Goal: Find specific page/section: Find specific page/section

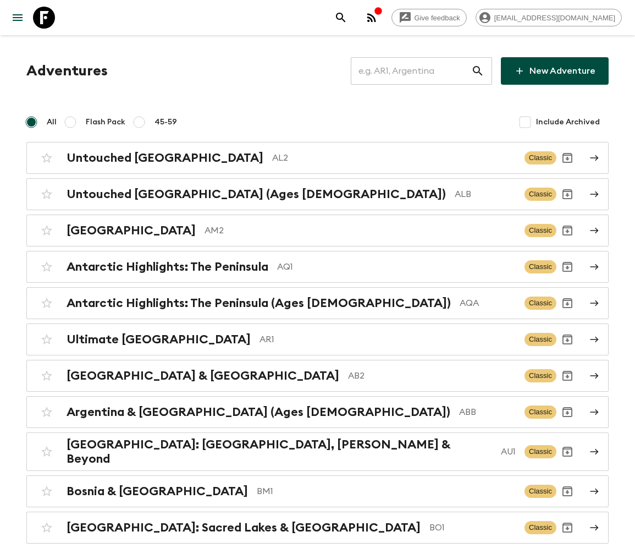
click at [418, 71] on input "text" at bounding box center [411, 71] width 120 height 31
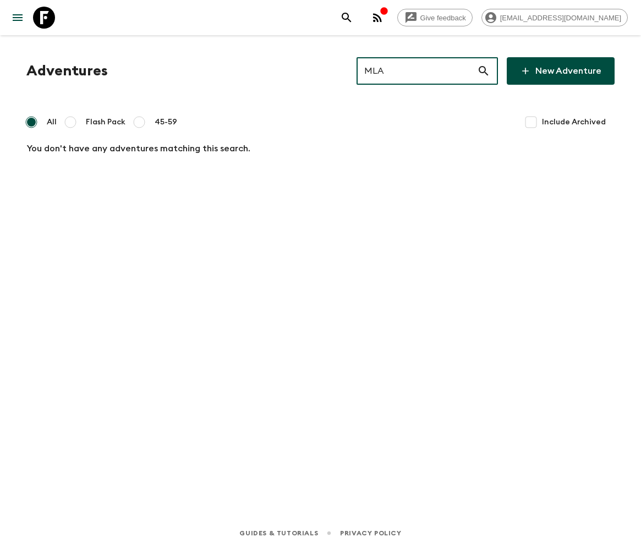
type input "MLA"
click at [533, 121] on input "Include Archived" at bounding box center [531, 122] width 22 height 22
checkbox input "true"
click at [434, 71] on input "MLA" at bounding box center [416, 71] width 120 height 31
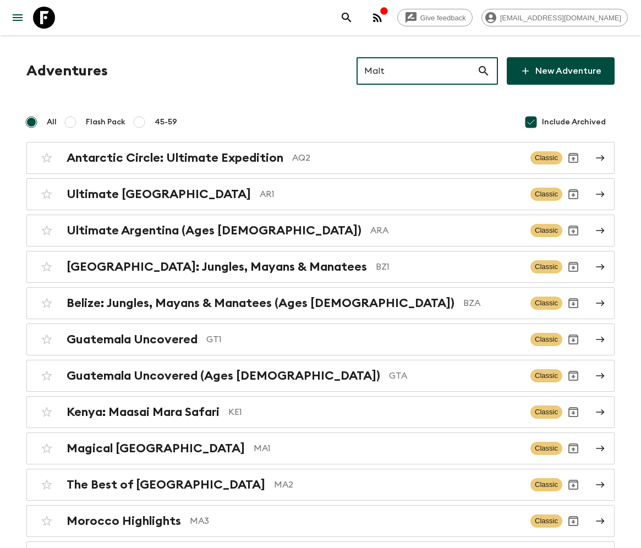
type input "Malta"
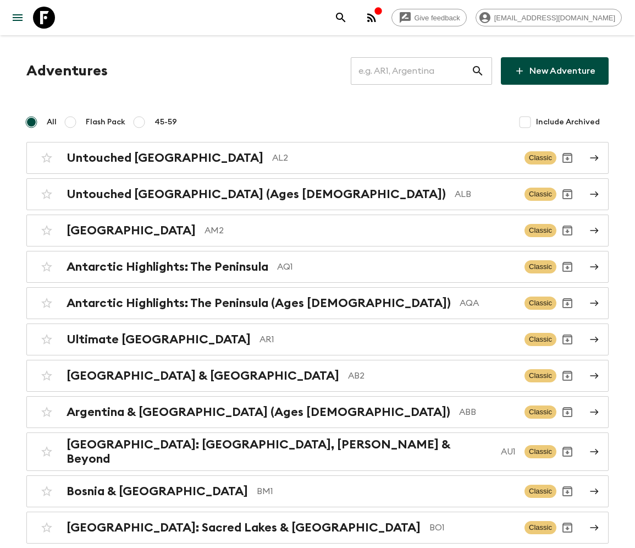
click at [419, 71] on input "text" at bounding box center [411, 71] width 120 height 31
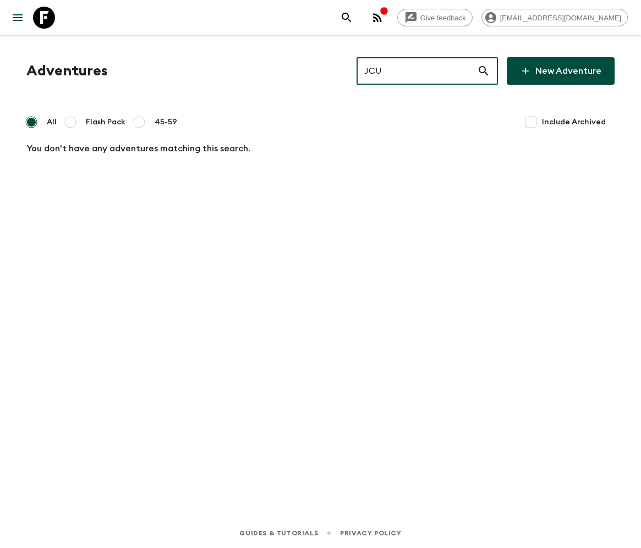
type input "JCU"
click at [531, 121] on input "Include Archived" at bounding box center [531, 122] width 22 height 22
checkbox input "true"
click at [434, 71] on input "JCU" at bounding box center [416, 71] width 120 height 31
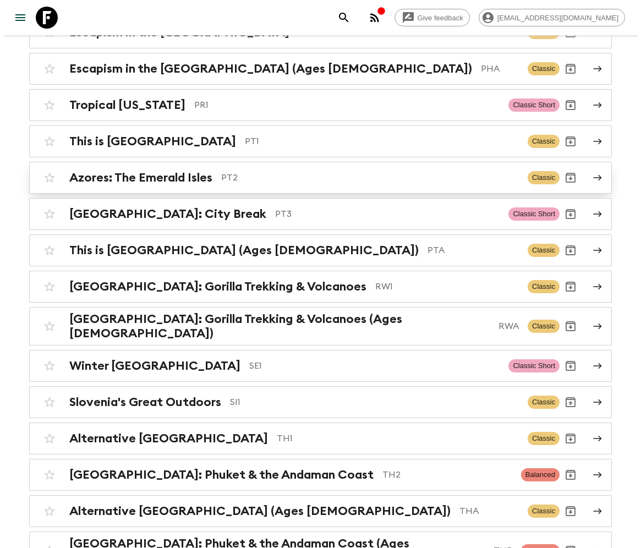
scroll to position [4838, 0]
